Goal: Communication & Community: Answer question/provide support

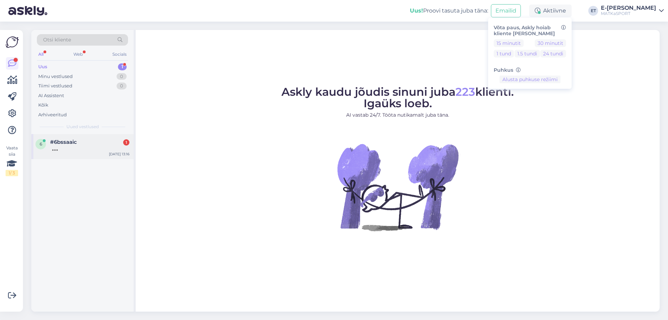
click at [98, 150] on div at bounding box center [89, 148] width 79 height 6
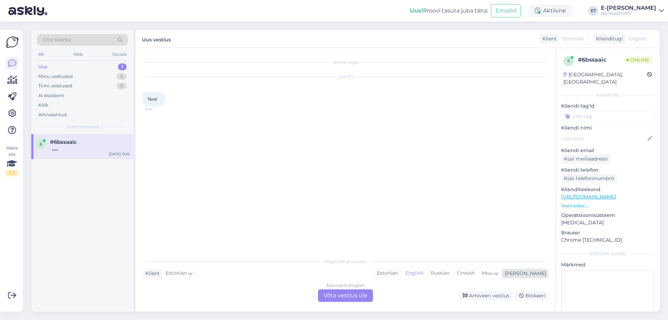
click at [401, 275] on div "Estonian" at bounding box center [387, 273] width 28 height 10
click at [357, 295] on div "Estonian to Estonian Võta vestlus üle" at bounding box center [345, 295] width 55 height 13
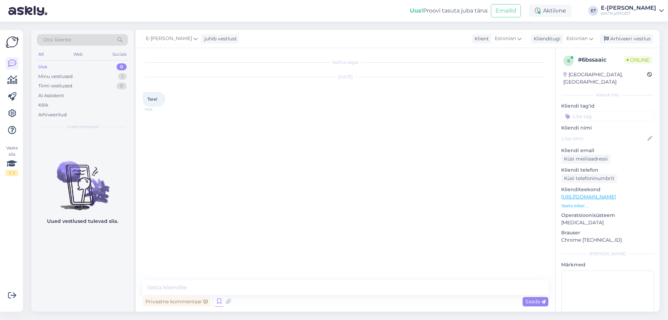
click at [216, 301] on icon at bounding box center [219, 301] width 8 height 10
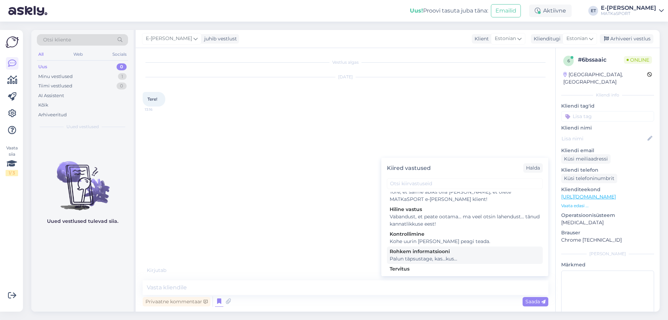
scroll to position [102, 0]
click at [437, 264] on div "Tervitus" at bounding box center [464, 267] width 150 height 7
type textarea "Tere, kuidas saame abiks olla?"
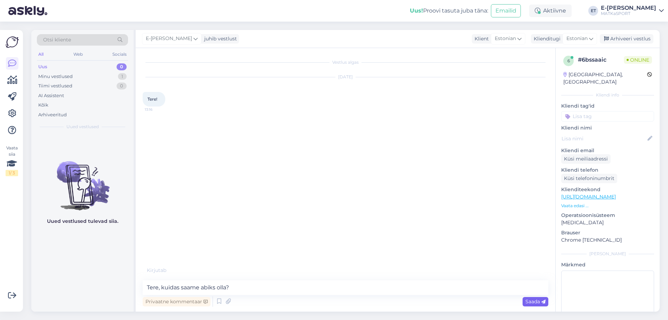
click at [530, 304] on span "Saada" at bounding box center [535, 301] width 20 height 6
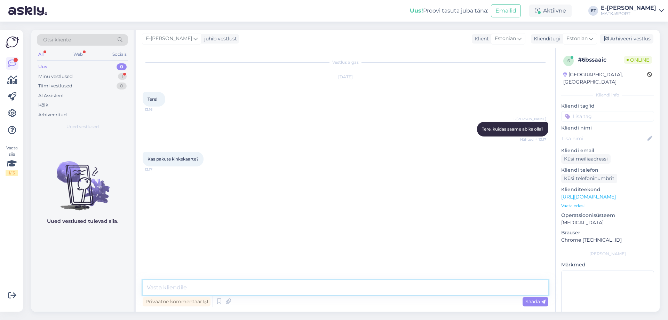
click at [152, 285] on textarea at bounding box center [345, 287] width 405 height 15
type textarea "T"
paste textarea "[URL][DOMAIN_NAME]"
type textarea "Ikka pakume. Täpsema info kinkekaartide kohta leiate siit: [URL][DOMAIN_NAME]"
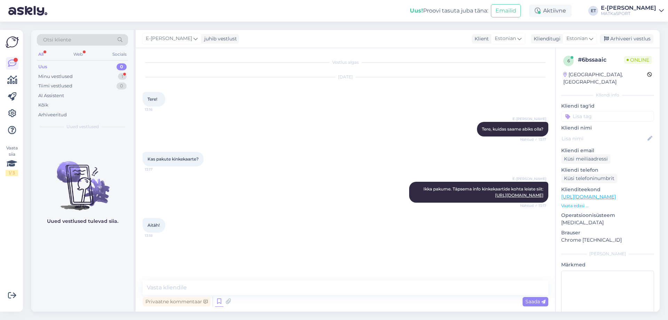
click at [217, 300] on icon at bounding box center [219, 301] width 8 height 10
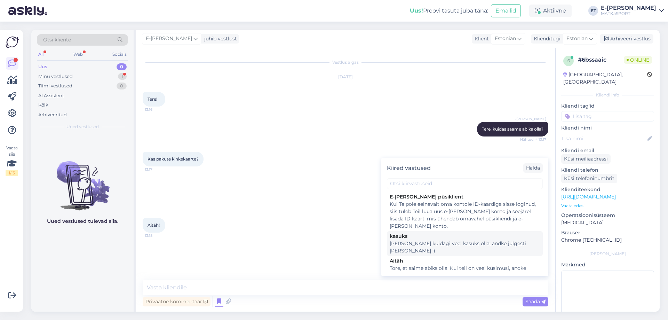
click at [408, 238] on div "kasuks" at bounding box center [464, 235] width 150 height 7
type textarea "[PERSON_NAME] kuidagi veel kasuks olla, andke julgesti [PERSON_NAME] :)"
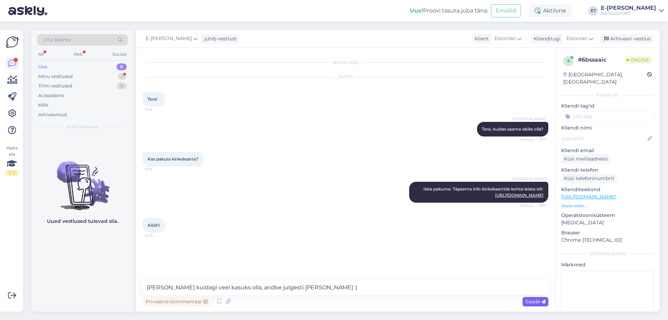
click at [537, 299] on span "Saada" at bounding box center [535, 301] width 20 height 6
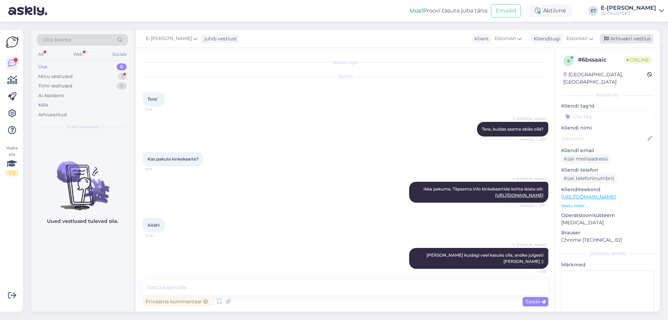
click at [628, 38] on div "Arhiveeri vestlus" at bounding box center [626, 38] width 54 height 9
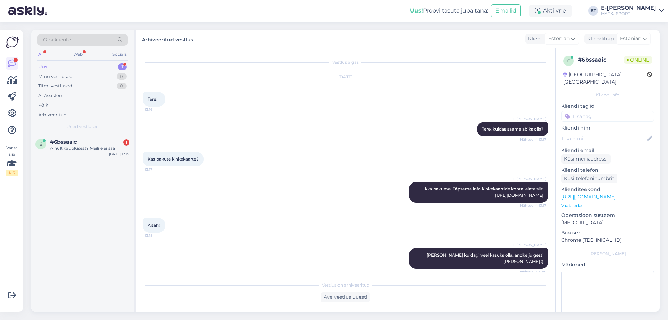
scroll to position [29, 0]
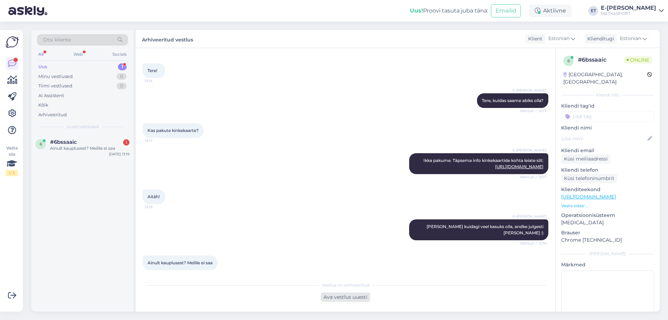
click at [325, 297] on div "Ava vestlus uuesti" at bounding box center [345, 296] width 49 height 9
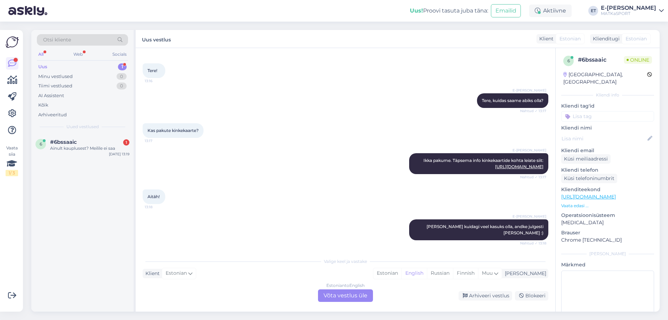
click at [399, 275] on div "Klient Estonian Mina Estonian English Russian Finnish Muu" at bounding box center [345, 272] width 405 height 9
click at [401, 274] on div "Estonian" at bounding box center [387, 273] width 28 height 10
click at [365, 293] on div "Estonian to Estonian Võta vestlus üle" at bounding box center [345, 295] width 55 height 13
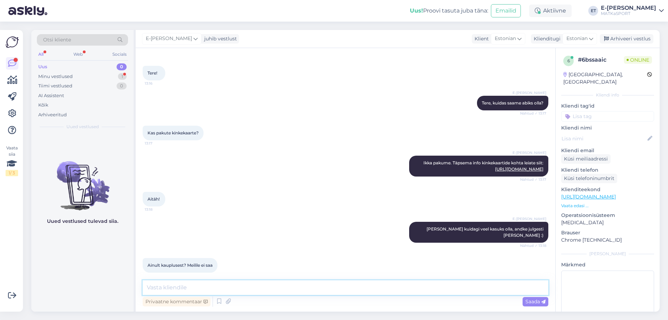
click at [264, 283] on textarea at bounding box center [345, 287] width 405 height 15
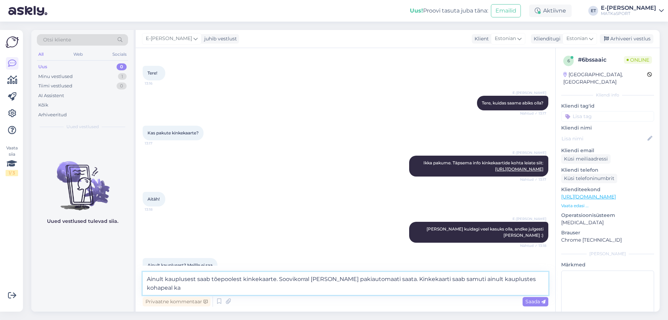
scroll to position [29, 0]
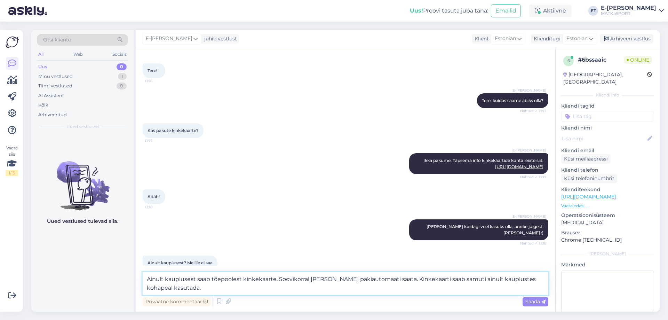
click at [396, 280] on textarea "Ainult kauplusest saab tõepoolest kinkekaarte. Soovikorral [PERSON_NAME] pakiau…" at bounding box center [345, 283] width 405 height 23
click at [395, 281] on textarea "Ainult kauplusest saab tõepoolest kinkekaarte. Soovikorral [PERSON_NAME] pakiau…" at bounding box center [345, 283] width 405 height 23
click at [240, 279] on textarea "Ainult kauplusest saab tõepoolest kinkekaarte. Soovikorral [PERSON_NAME] pakiau…" at bounding box center [345, 283] width 405 height 23
drag, startPoint x: 240, startPoint y: 279, endPoint x: 140, endPoint y: 272, distance: 99.7
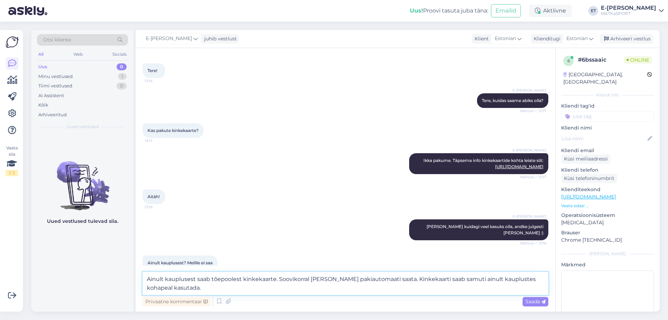
click at [140, 272] on div "Vestlus algas [DATE] Tere! 13:16 E-[PERSON_NAME] Tere, kuidas saame abiks olla?…" at bounding box center [345, 179] width 419 height 263
type textarea "Tõepoolest saab ainult kauplusest kinkekaarte. Soovikorral [PERSON_NAME] pakiau…"
click at [540, 304] on span "Saada" at bounding box center [535, 301] width 20 height 6
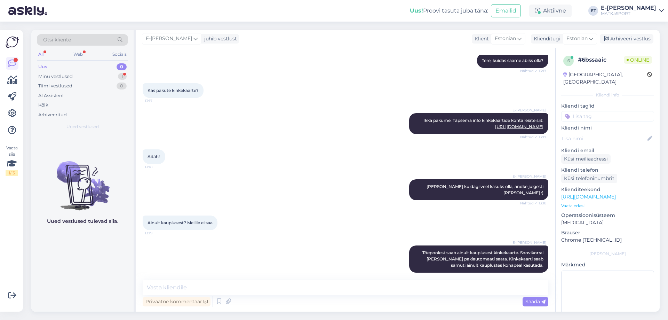
scroll to position [98, 0]
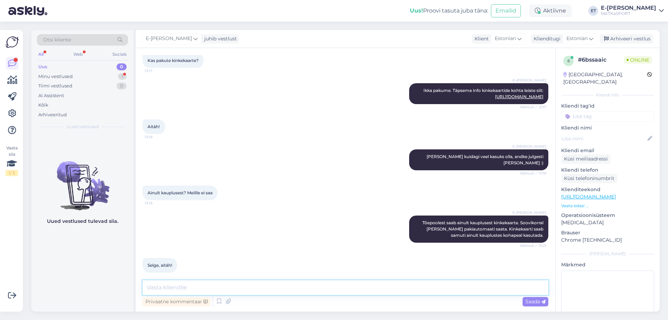
click at [157, 291] on textarea at bounding box center [345, 287] width 405 height 15
type textarea "Palun! :)"
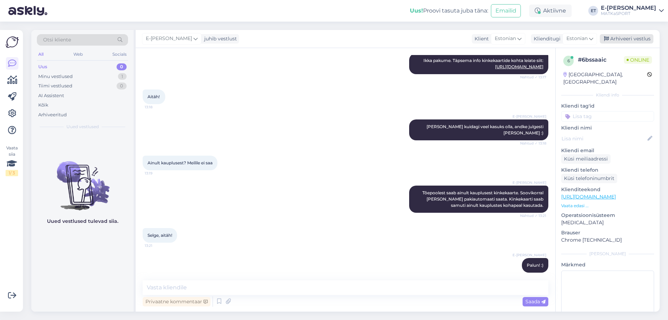
click at [613, 35] on div "Arhiveeri vestlus" at bounding box center [626, 38] width 54 height 9
